Goal: Information Seeking & Learning: Check status

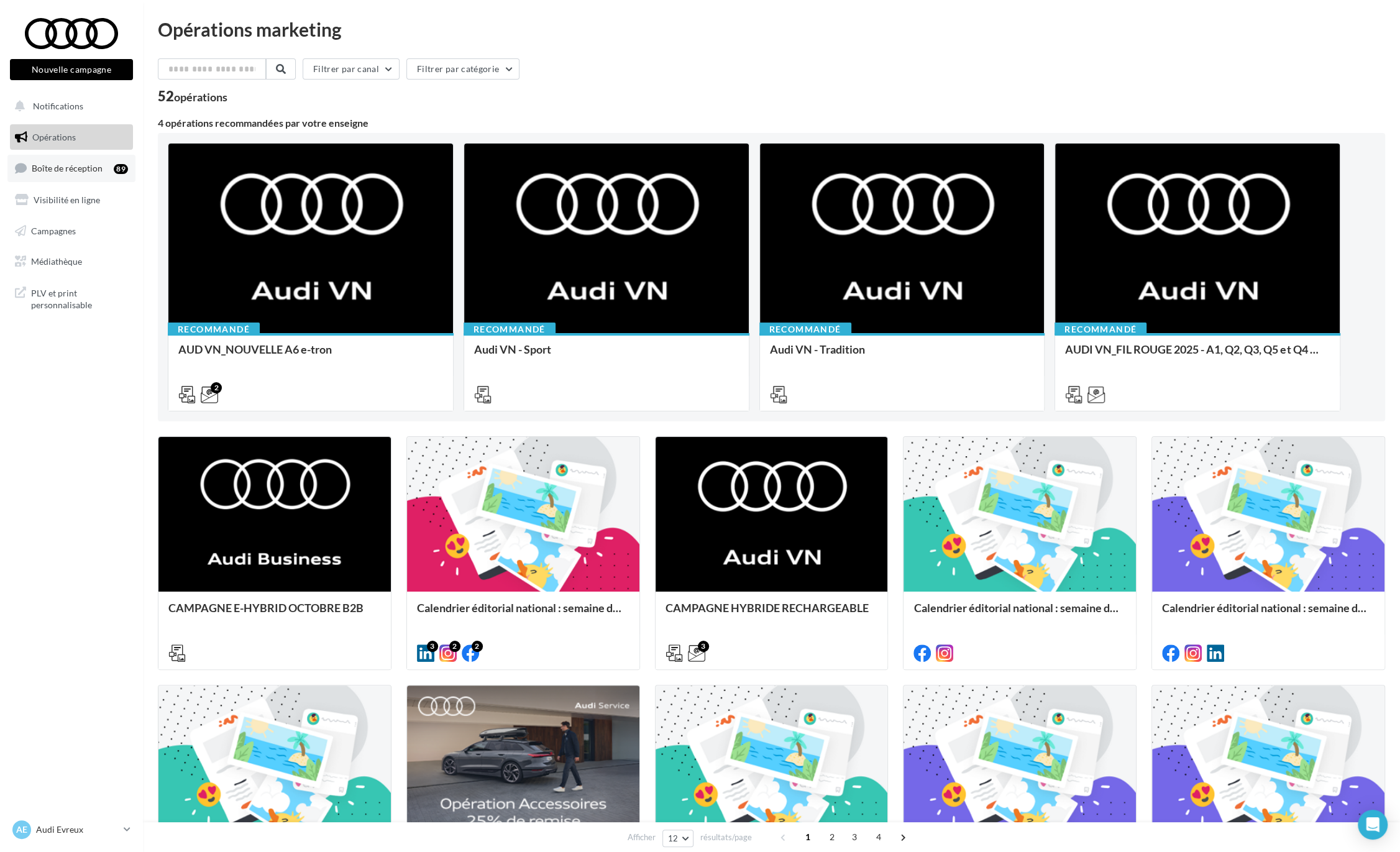
click at [80, 165] on span "Boîte de réception" at bounding box center [67, 168] width 71 height 11
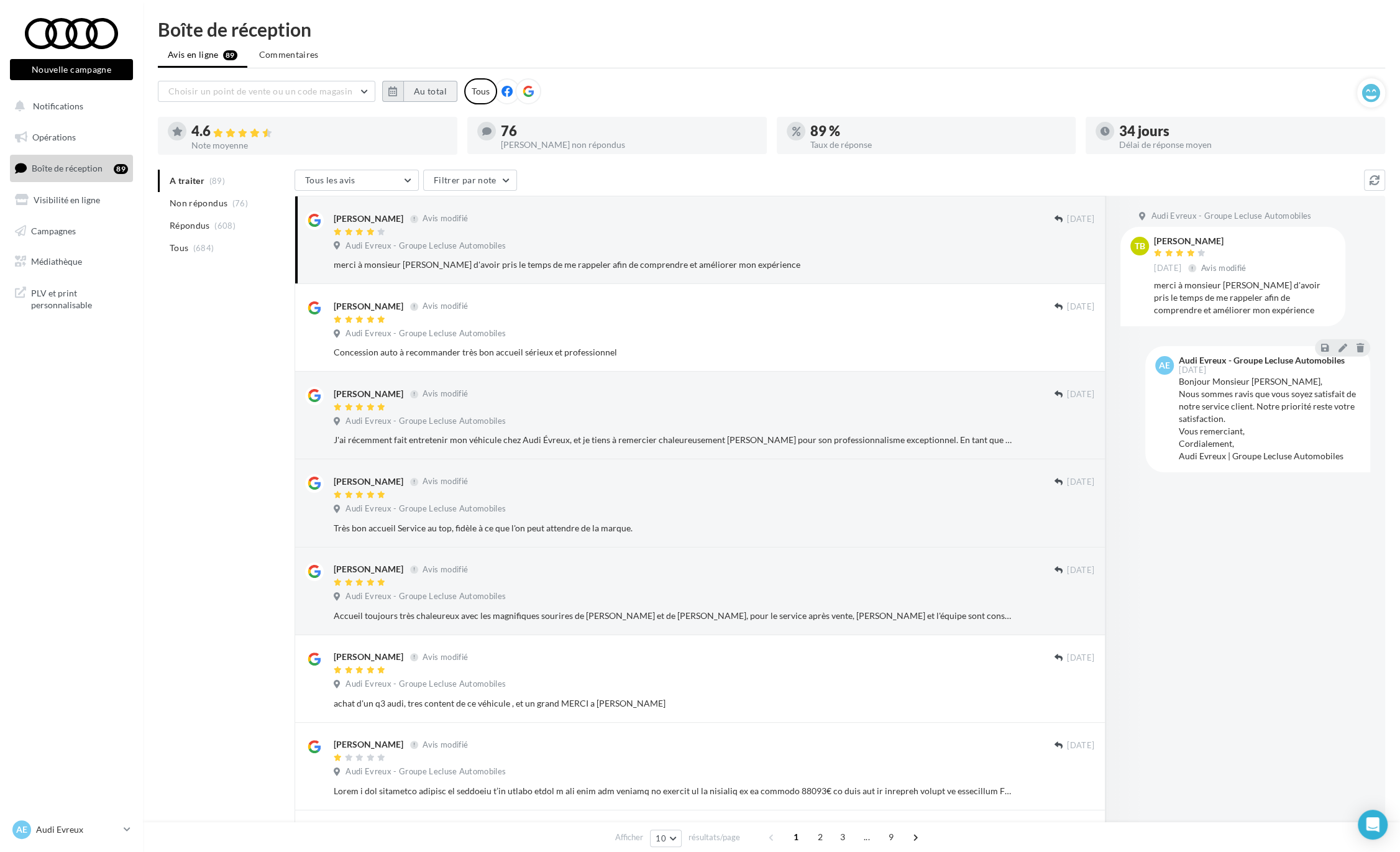
click at [438, 95] on button "Au total" at bounding box center [430, 92] width 54 height 21
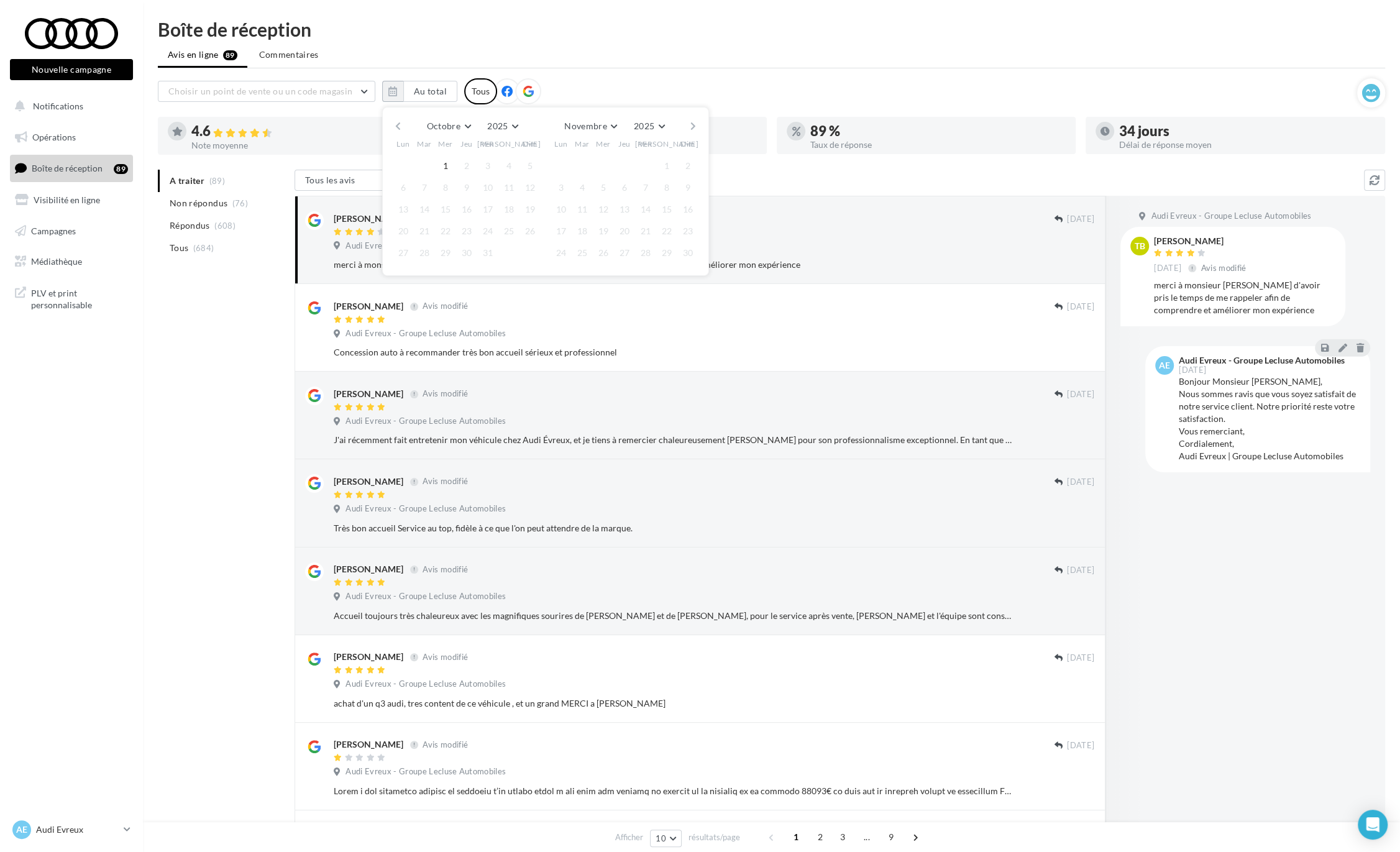
click at [404, 129] on div "Octobre [PERSON_NAME] Mars Avril Mai Juin Juillet Août Septembre Octobre Novemb…" at bounding box center [545, 126] width 284 height 17
click at [402, 128] on button "button" at bounding box center [398, 126] width 11 height 17
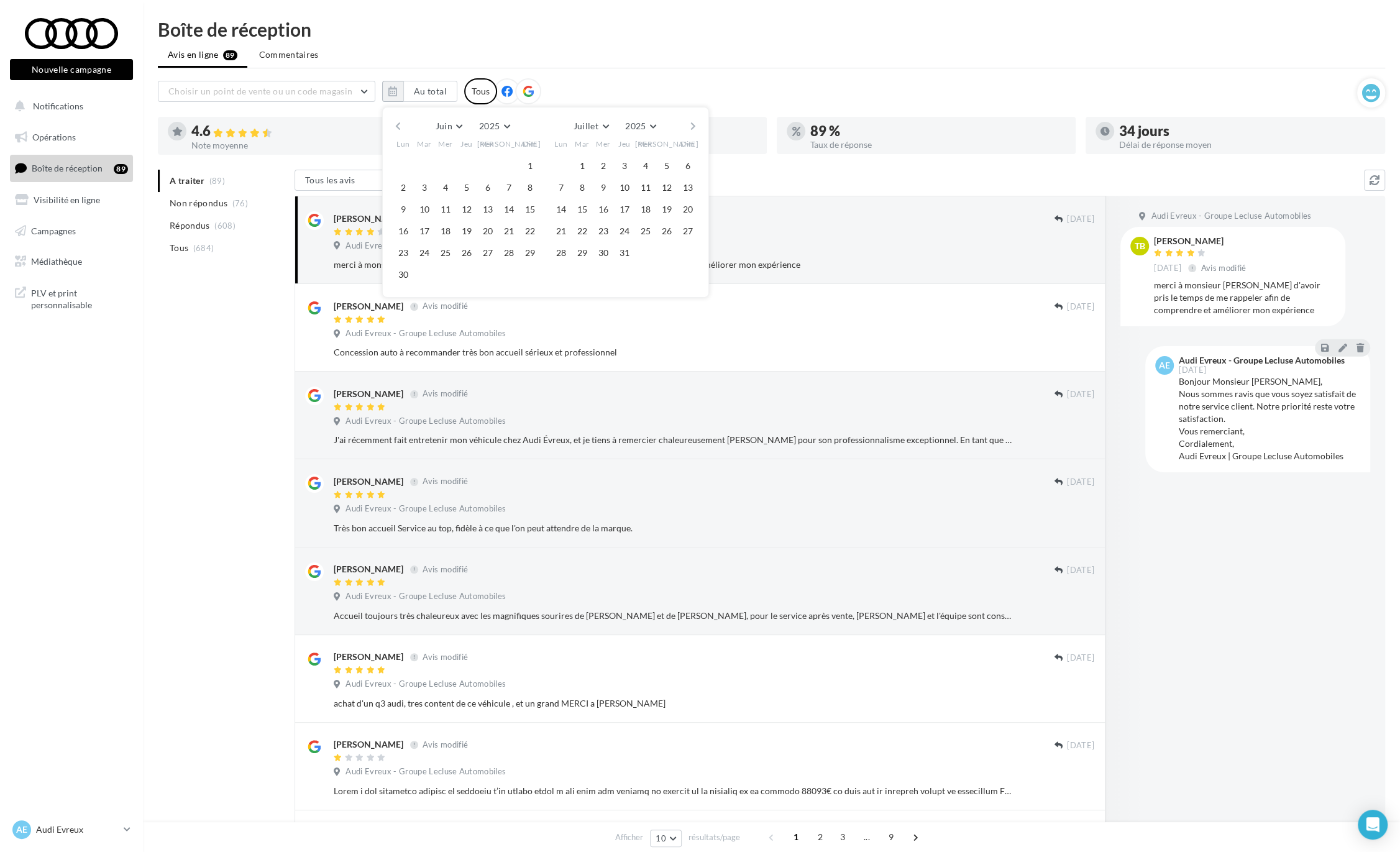
click at [402, 128] on button "button" at bounding box center [398, 126] width 11 height 17
click at [395, 124] on button "button" at bounding box center [398, 126] width 11 height 17
click at [419, 164] on button "1" at bounding box center [424, 166] width 19 height 19
click at [677, 129] on div "[PERSON_NAME] Mars Avril Mai Juin Juillet Août Septembre Octobre Novembre [DATE…" at bounding box center [545, 126] width 284 height 17
click at [684, 127] on div "[PERSON_NAME] Mars Avril Mai Juin Juillet Août Septembre Octobre Novembre [DATE…" at bounding box center [545, 126] width 284 height 17
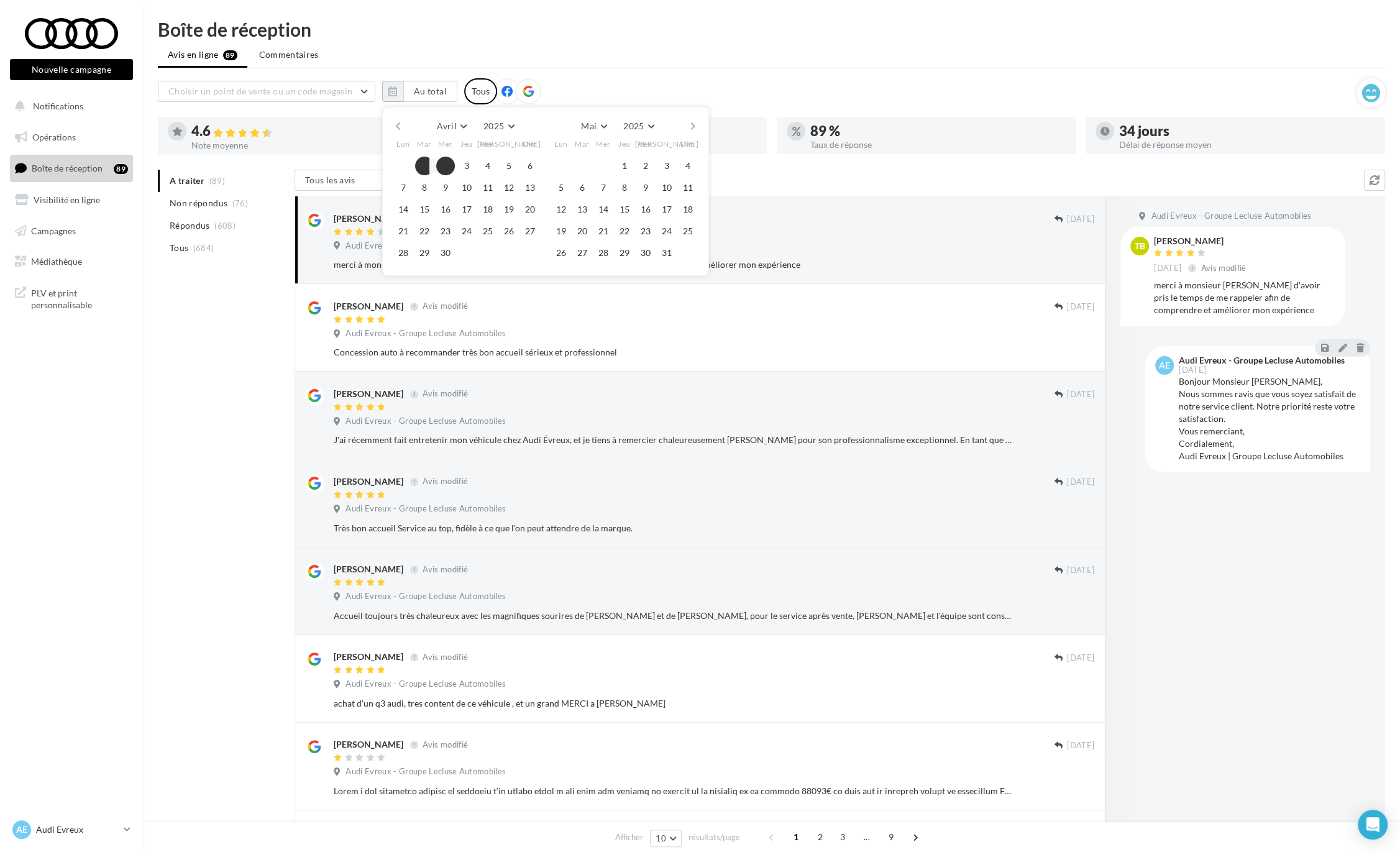
click at [690, 127] on button "button" at bounding box center [693, 126] width 11 height 17
click at [561, 272] on button "30" at bounding box center [561, 275] width 19 height 19
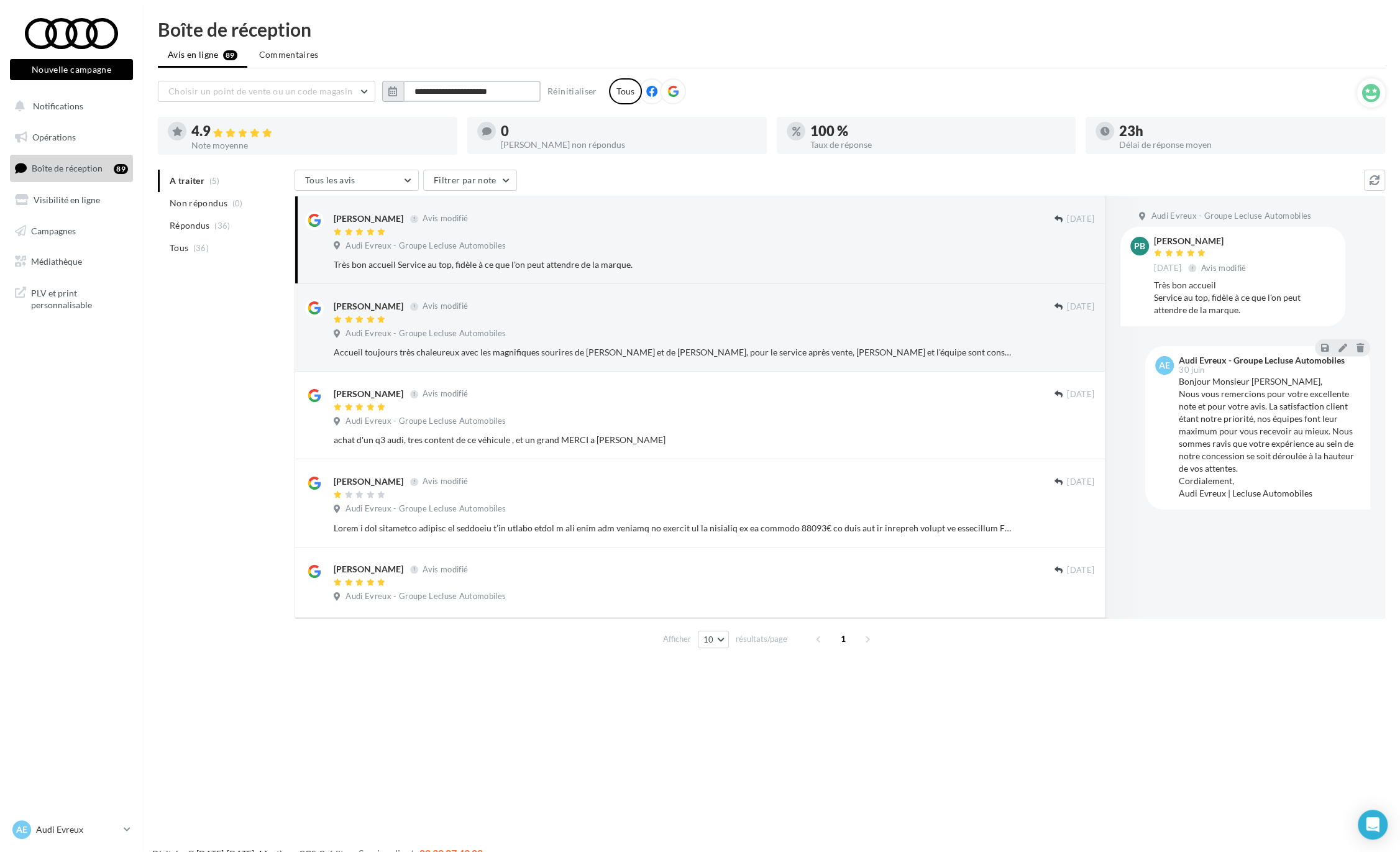
click at [465, 92] on input "**********" at bounding box center [472, 92] width 138 height 21
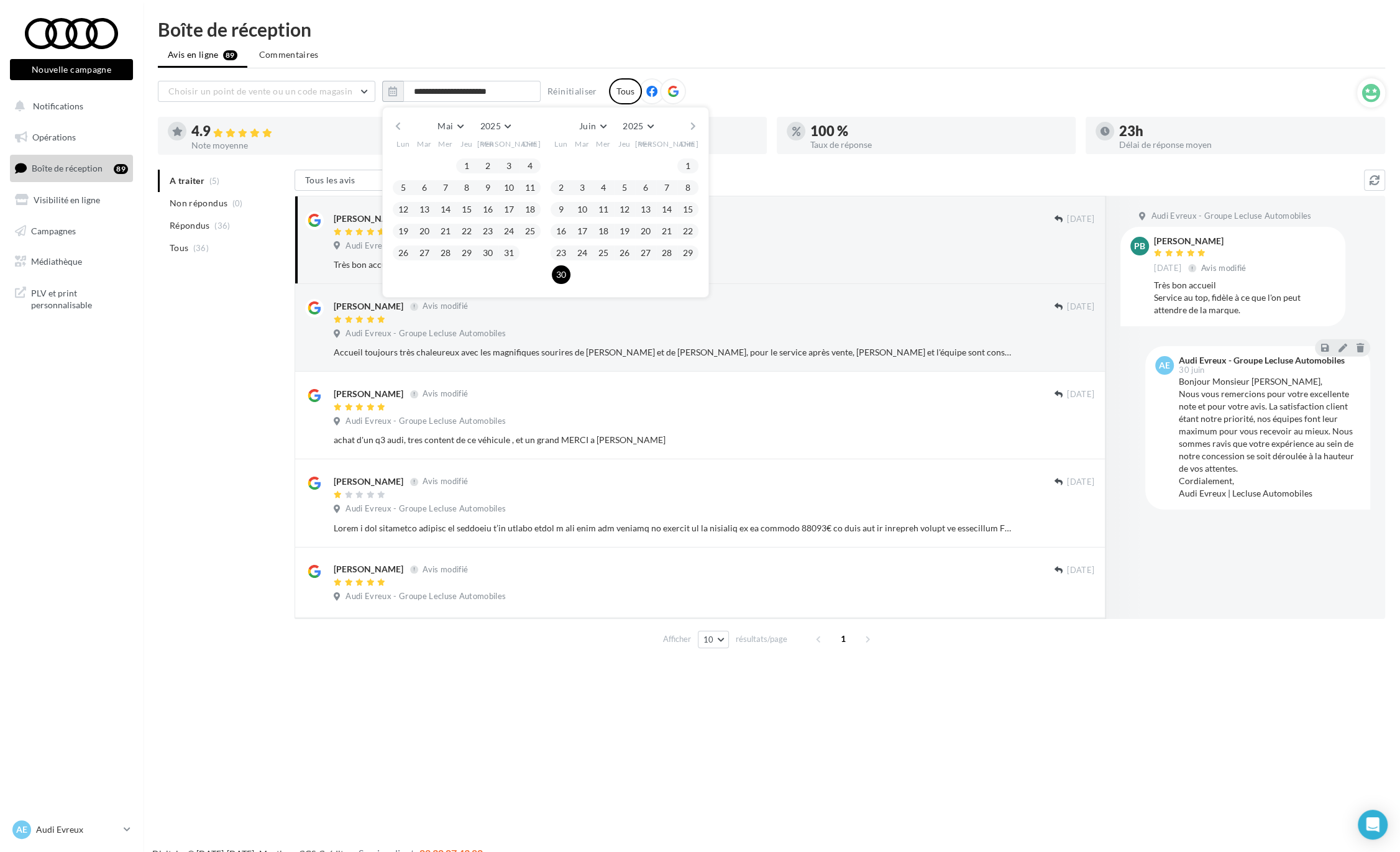
click at [687, 127] on div "[PERSON_NAME] Mars Avril Mai Juin Juillet Août Septembre Octobre Novembre [DATE…" at bounding box center [545, 126] width 284 height 17
click at [690, 127] on button "button" at bounding box center [693, 126] width 11 height 17
click at [585, 163] on button "1" at bounding box center [582, 166] width 19 height 19
click at [688, 124] on button "button" at bounding box center [693, 126] width 11 height 17
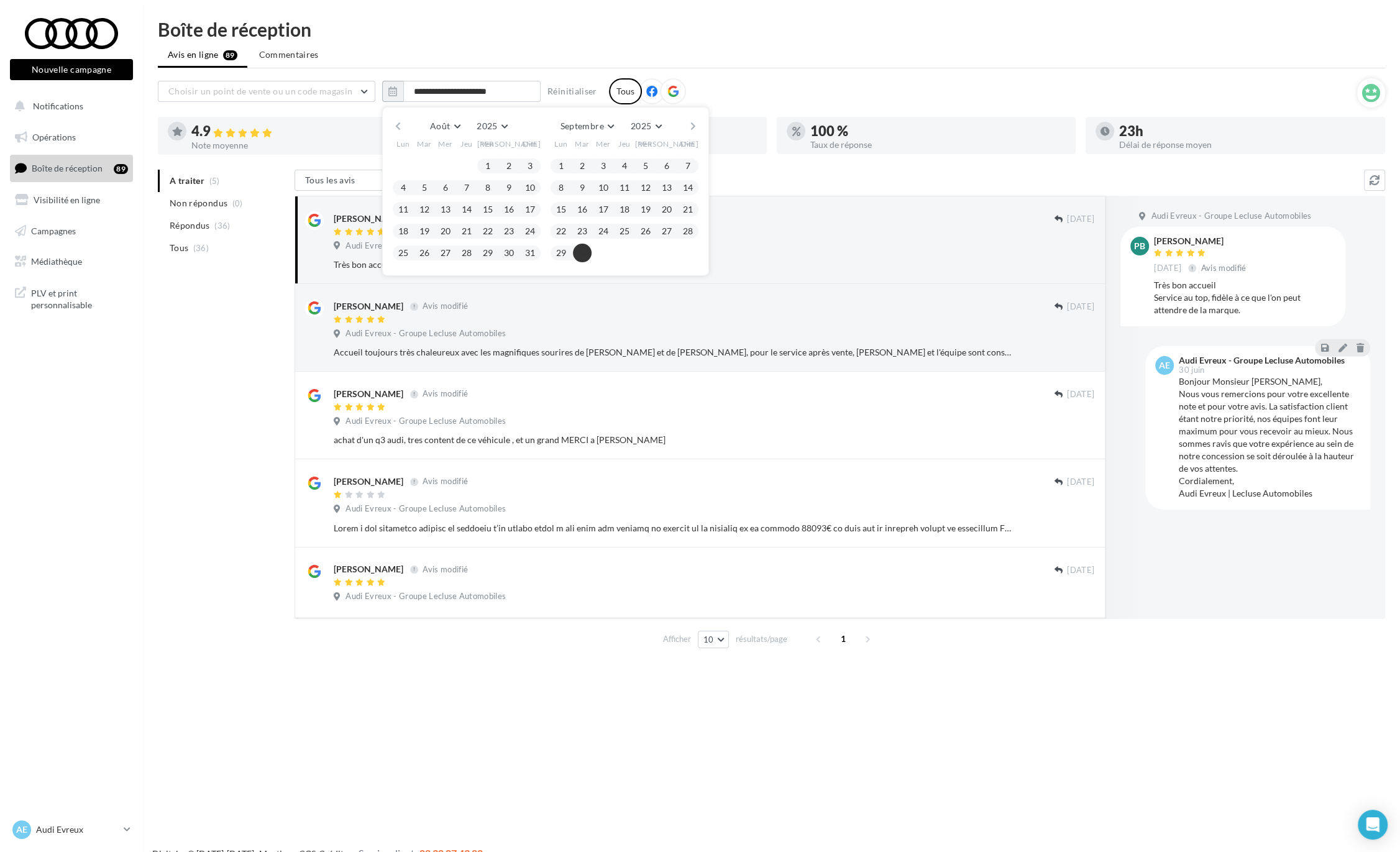
click at [583, 258] on button "30" at bounding box center [582, 253] width 19 height 19
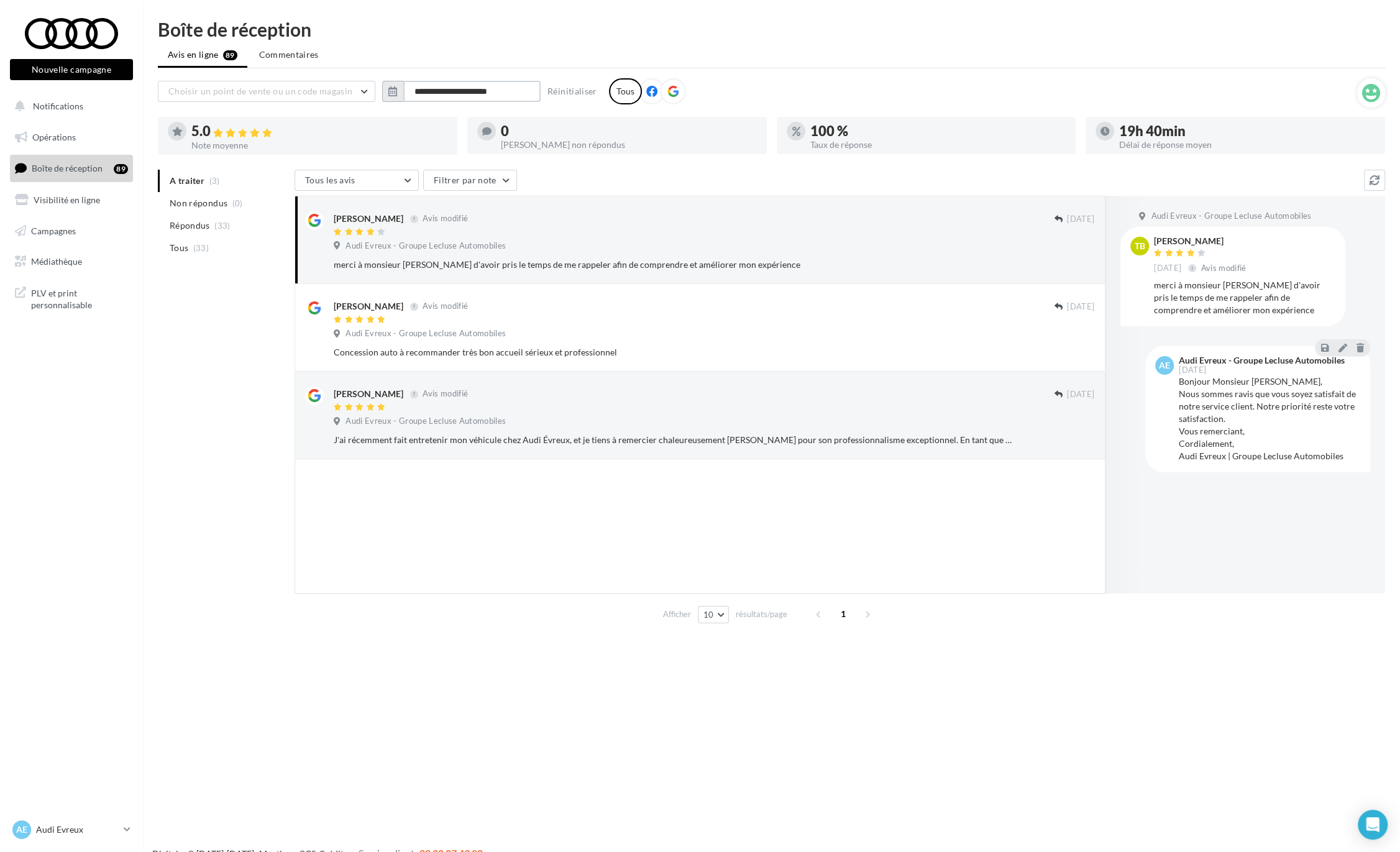
click at [465, 88] on input "**********" at bounding box center [472, 92] width 138 height 21
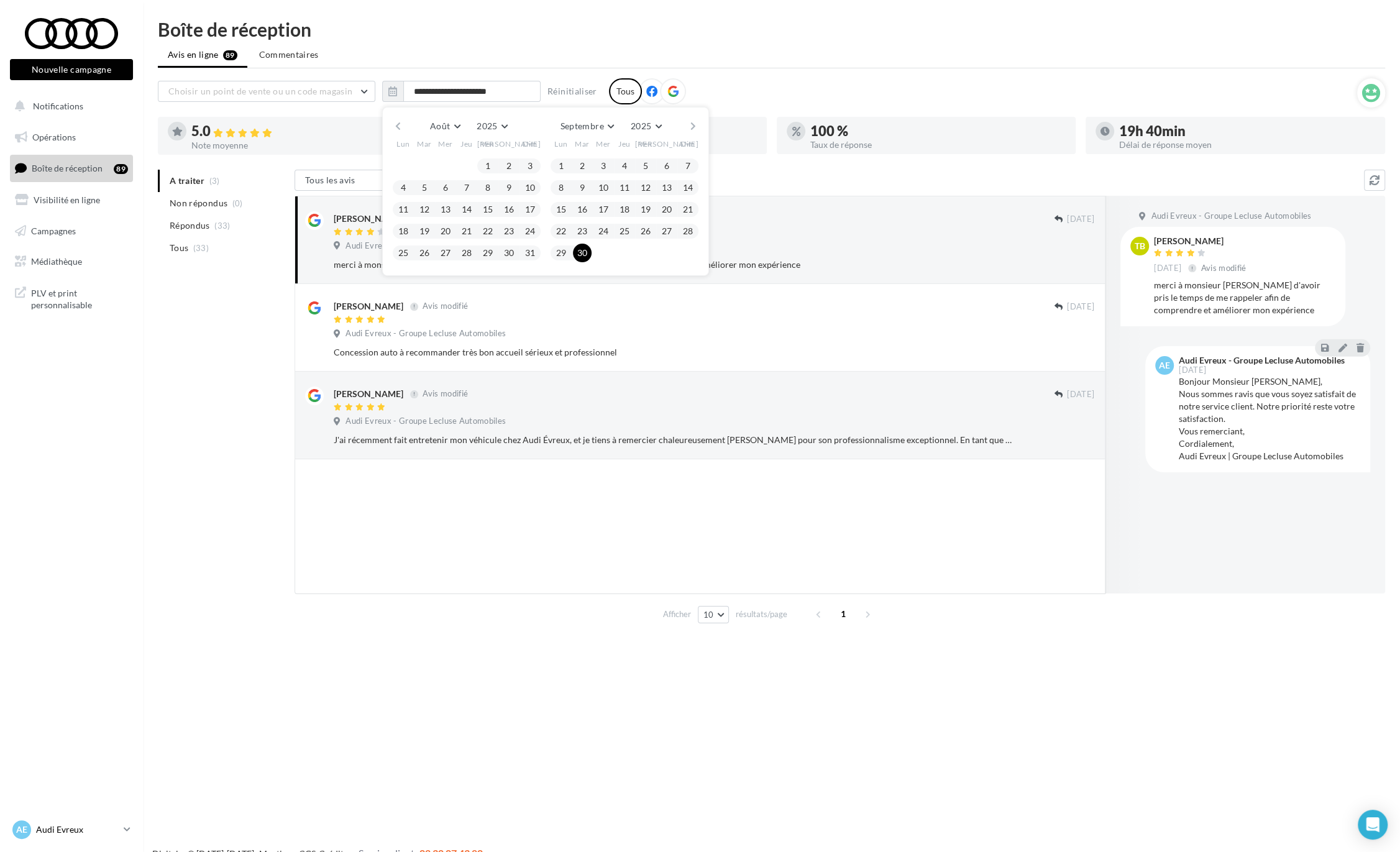
click at [79, 832] on p "Audi Evreux" at bounding box center [77, 830] width 82 height 12
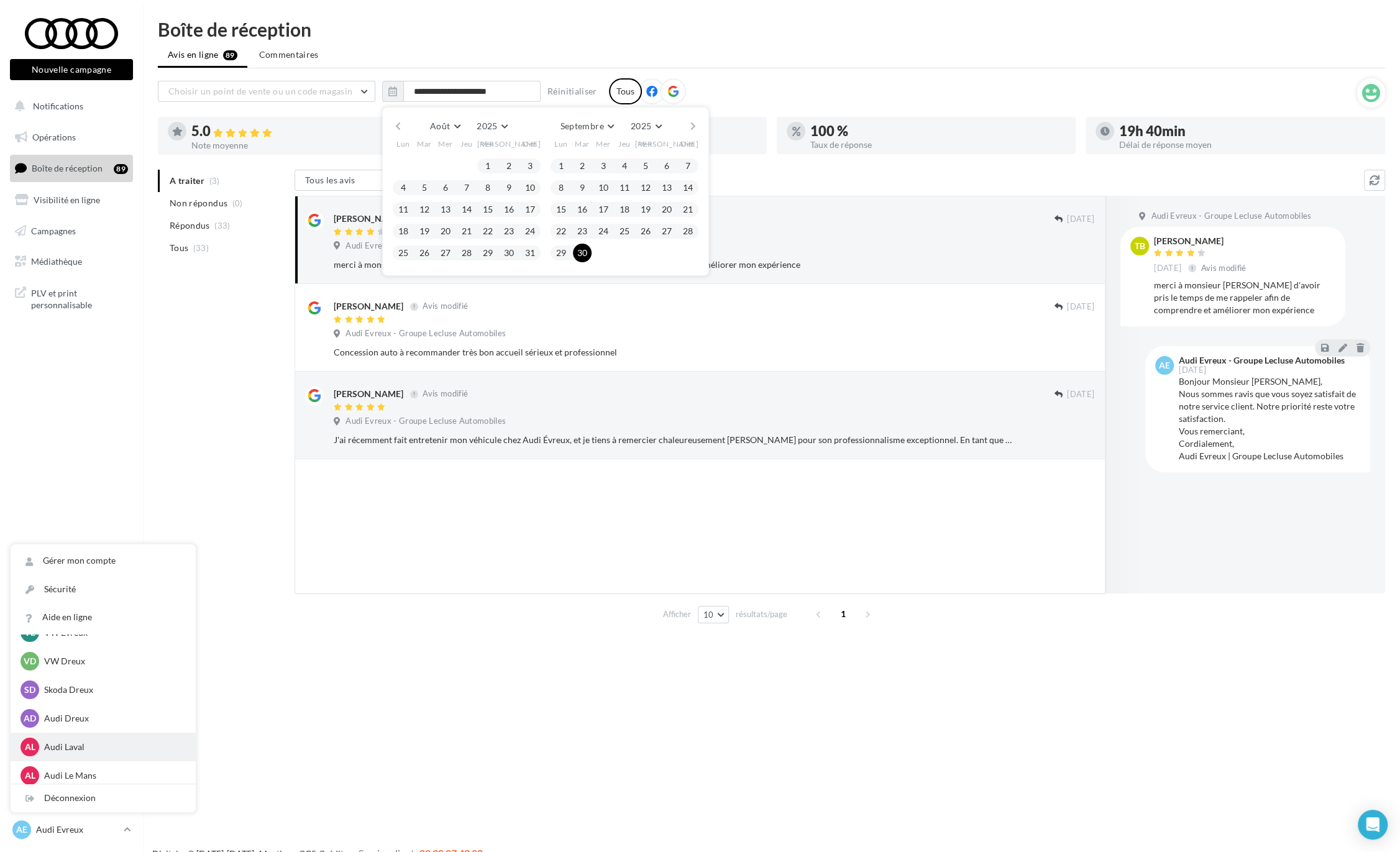
click at [76, 745] on p "Audi Laval" at bounding box center [112, 747] width 137 height 12
